Goal: Register for event/course

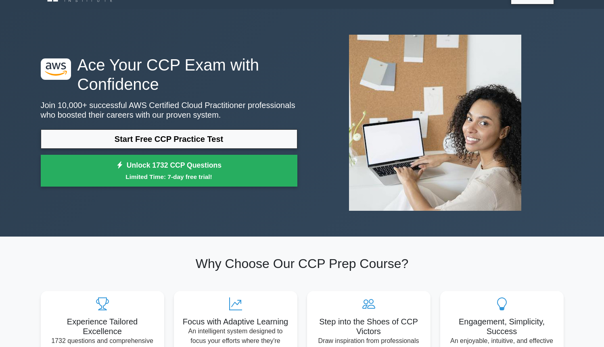
scroll to position [25, 0]
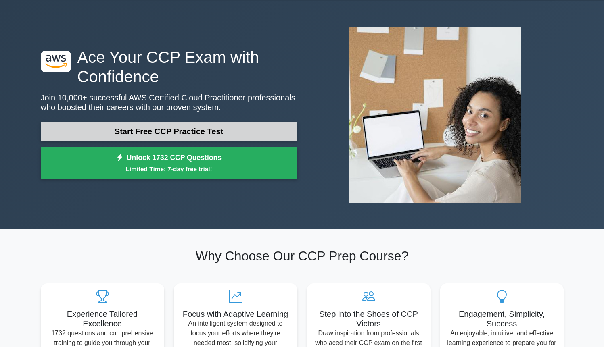
click at [153, 128] on link "Start Free CCP Practice Test" at bounding box center [169, 131] width 257 height 19
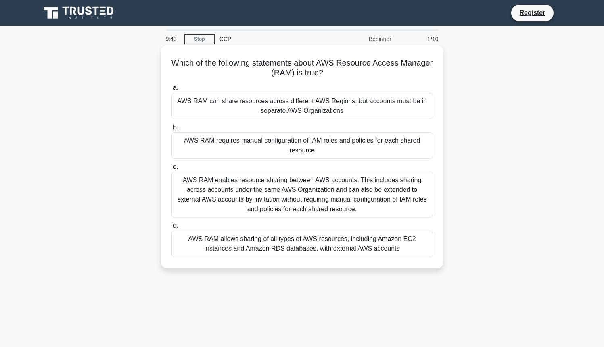
click at [256, 198] on div "AWS RAM enables resource sharing between AWS accounts. This includes sharing ac…" at bounding box center [302, 195] width 261 height 46
click at [172, 170] on input "c. AWS RAM enables resource sharing between AWS accounts. This includes sharing…" at bounding box center [172, 167] width 0 height 5
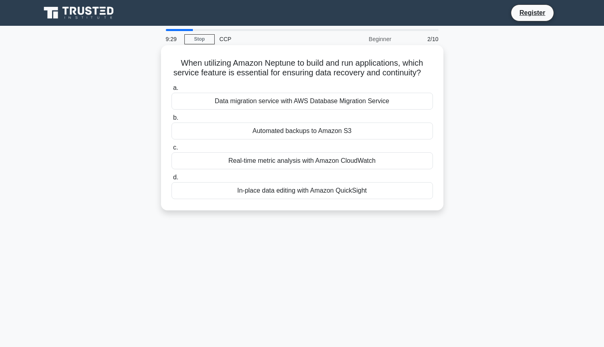
click at [276, 192] on div "In-place data editing with Amazon QuickSight" at bounding box center [302, 190] width 261 height 17
click at [172, 180] on input "d. In-place data editing with Amazon QuickSight" at bounding box center [172, 177] width 0 height 5
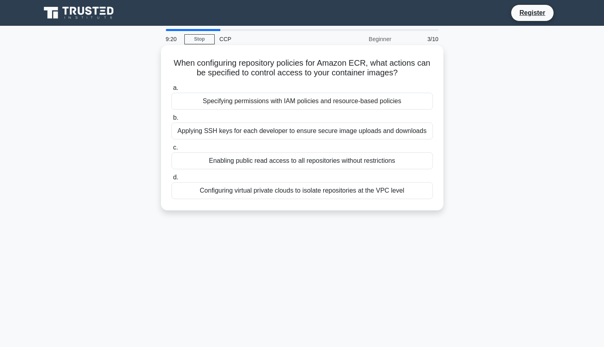
click at [278, 133] on div "Applying SSH keys for each developer to ensure secure image uploads and downloa…" at bounding box center [302, 131] width 261 height 17
click at [172, 121] on input "b. Applying SSH keys for each developer to ensure secure image uploads and down…" at bounding box center [172, 117] width 0 height 5
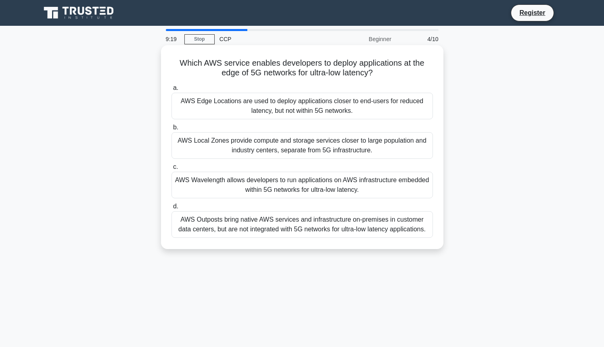
click at [316, 113] on div "AWS Edge Locations are used to deploy applications closer to end-users for redu…" at bounding box center [302, 106] width 261 height 27
click at [172, 91] on input "a. AWS Edge Locations are used to deploy applications closer to end-users for r…" at bounding box center [172, 88] width 0 height 5
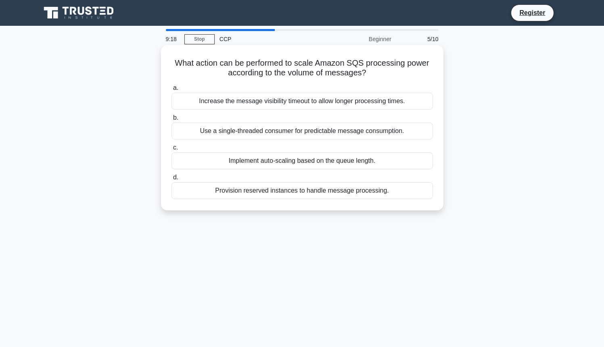
click at [312, 126] on div "Use a single-threaded consumer for predictable message consumption." at bounding box center [302, 131] width 261 height 17
click at [172, 121] on input "b. Use a single-threaded consumer for predictable message consumption." at bounding box center [172, 117] width 0 height 5
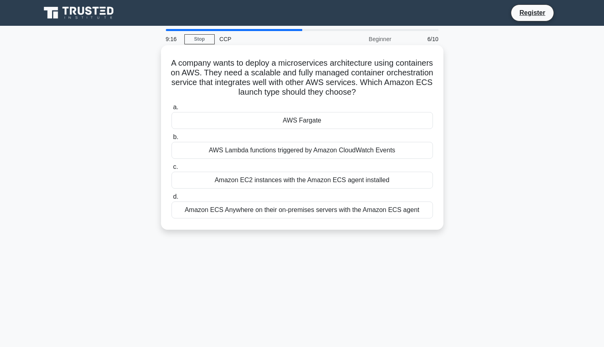
click at [321, 123] on div "AWS Fargate" at bounding box center [302, 120] width 261 height 17
click at [172, 110] on input "a. AWS Fargate" at bounding box center [172, 107] width 0 height 5
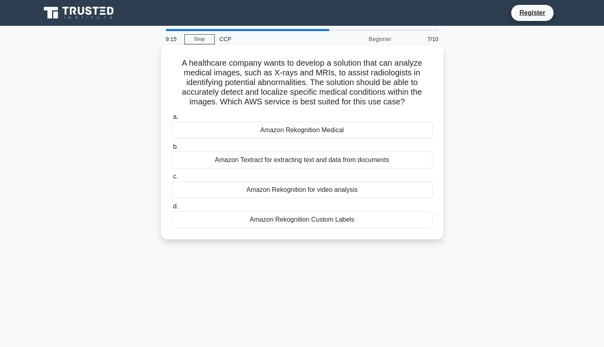
click at [283, 190] on div "Amazon Rekognition for video analysis" at bounding box center [302, 190] width 261 height 17
click at [172, 180] on input "c. Amazon Rekognition for video analysis" at bounding box center [172, 176] width 0 height 5
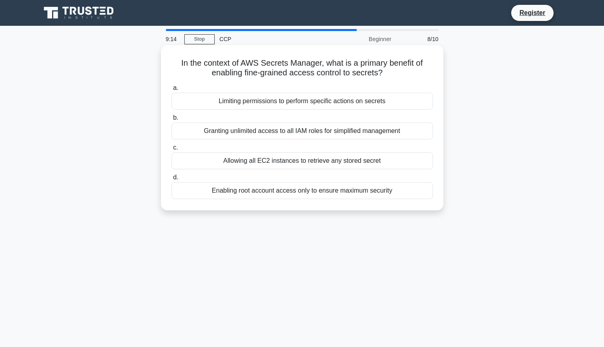
click at [315, 137] on div "Granting unlimited access to all IAM roles for simplified management" at bounding box center [302, 131] width 261 height 17
click at [172, 121] on input "b. Granting unlimited access to all IAM roles for simplified management" at bounding box center [172, 117] width 0 height 5
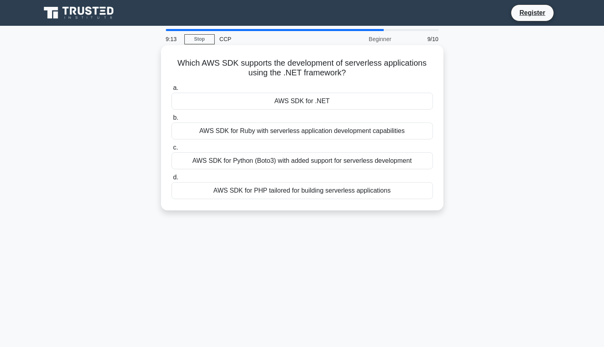
click at [315, 166] on div "AWS SDK for Python (Boto3) with added support for serverless development" at bounding box center [302, 161] width 261 height 17
click at [172, 151] on input "c. AWS SDK for Python (Boto3) with added support for serverless development" at bounding box center [172, 147] width 0 height 5
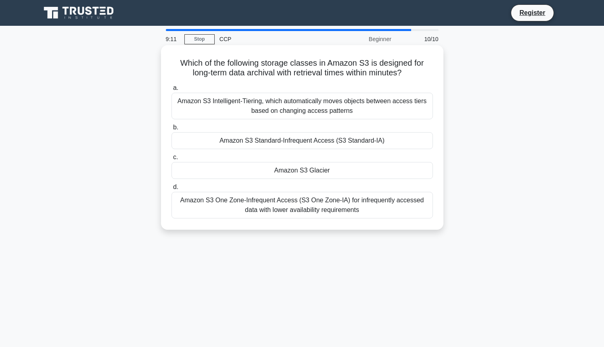
click at [311, 215] on div "Amazon S3 One Zone-Infrequent Access (S3 One Zone-IA) for infrequently accessed…" at bounding box center [302, 205] width 261 height 27
click at [172, 190] on input "d. Amazon S3 One Zone-Infrequent Access (S3 One Zone-IA) for infrequently acces…" at bounding box center [172, 187] width 0 height 5
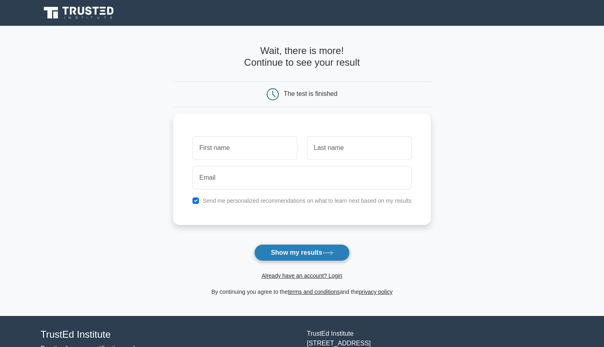
click at [301, 249] on button "Show my results" at bounding box center [301, 253] width 95 height 17
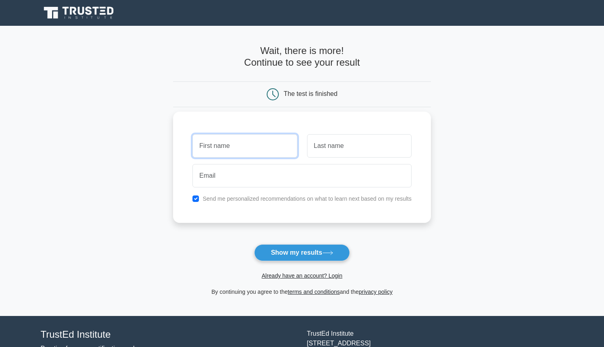
type input "[PERSON_NAME]"
click at [199, 197] on div "Send me personalized recommendations on what to learn next based on my results" at bounding box center [302, 199] width 229 height 10
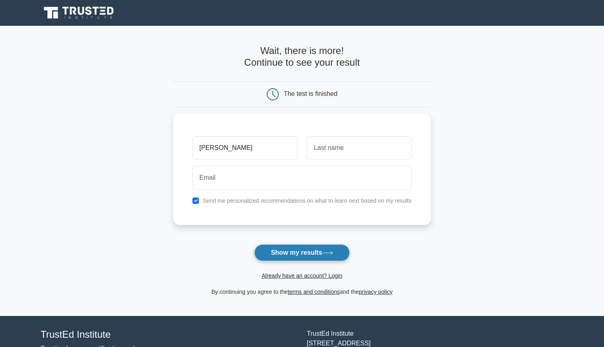
click at [280, 251] on button "Show my results" at bounding box center [301, 253] width 95 height 17
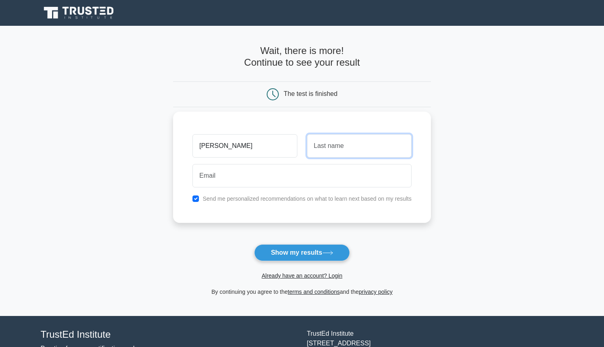
type input "Jadhav"
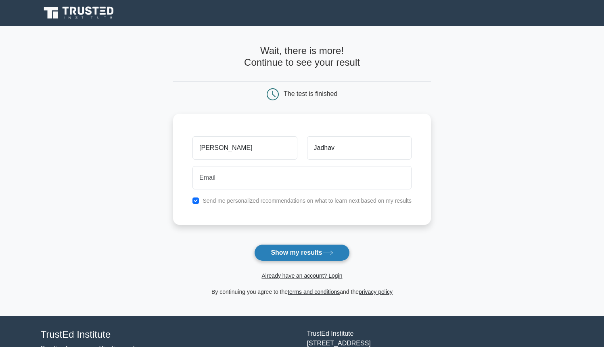
click at [291, 254] on button "Show my results" at bounding box center [301, 253] width 95 height 17
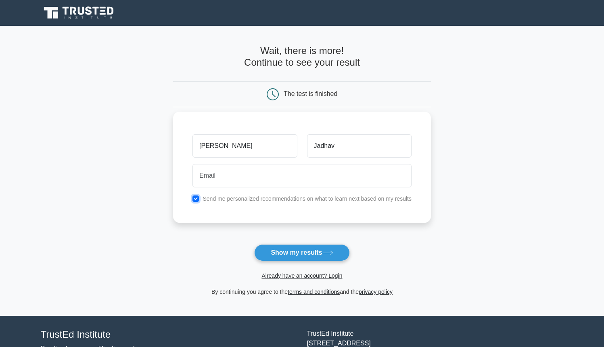
click at [197, 198] on input "checkbox" at bounding box center [195, 199] width 6 height 6
checkbox input "false"
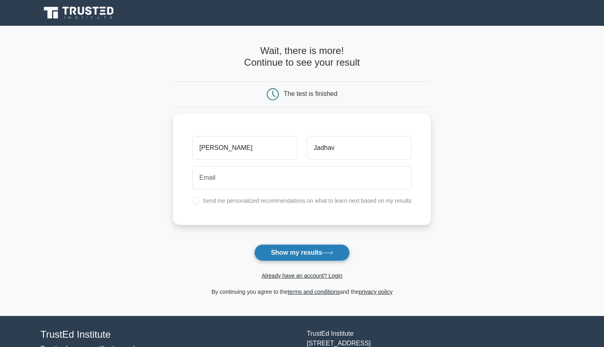
click at [293, 252] on button "Show my results" at bounding box center [301, 253] width 95 height 17
click at [241, 235] on form "Wait, there is more! Continue to see your result The test is finished [PERSON_N…" at bounding box center [302, 171] width 258 height 252
